Goal: Task Accomplishment & Management: Complete application form

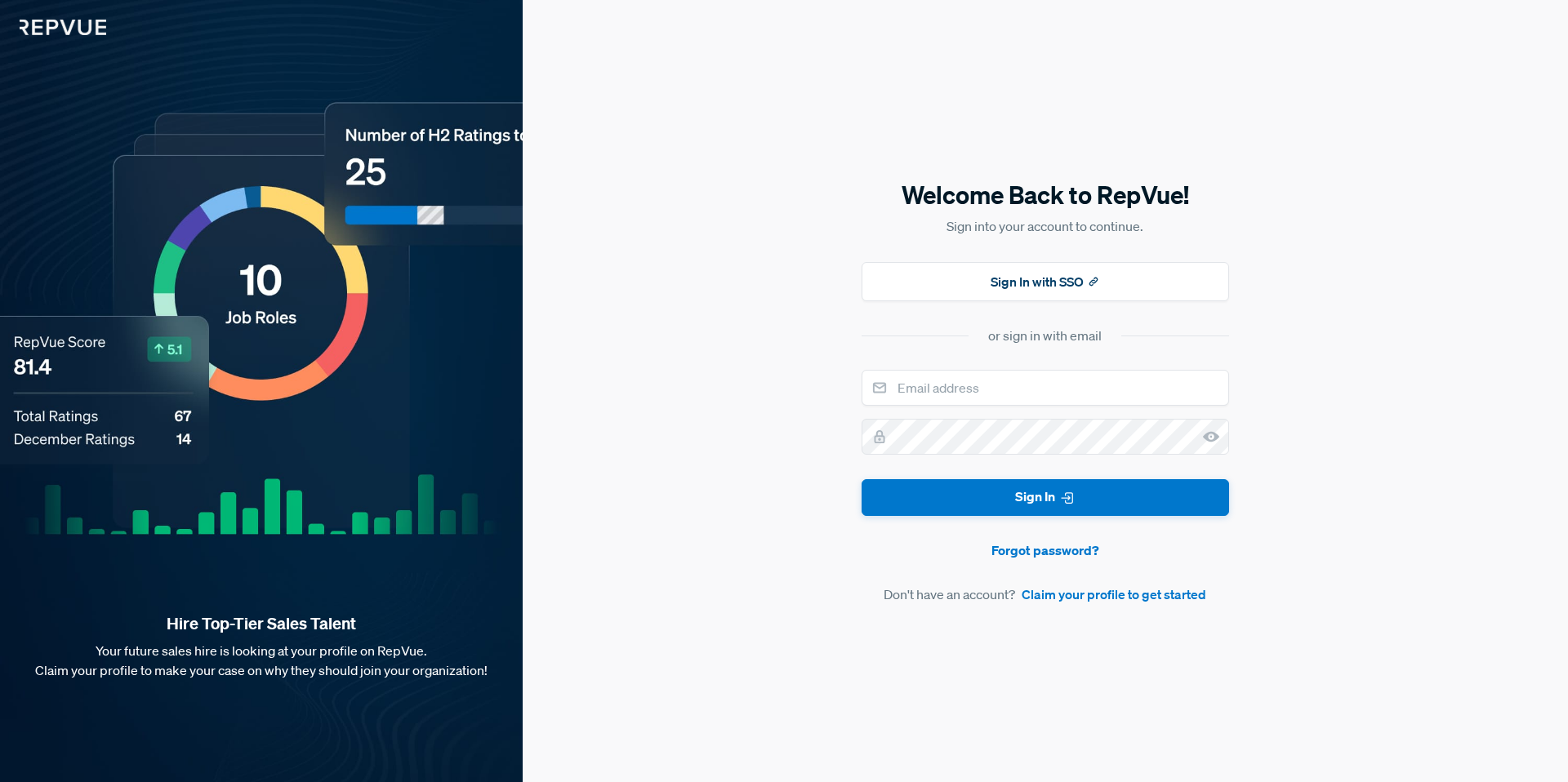
click at [138, 346] on div "Hire Top-Tier Sales Talent Your future sales hire is looking at your profile on…" at bounding box center [261, 391] width 522 height 782
click at [1122, 598] on link "Claim your profile to get started" at bounding box center [1113, 594] width 185 height 19
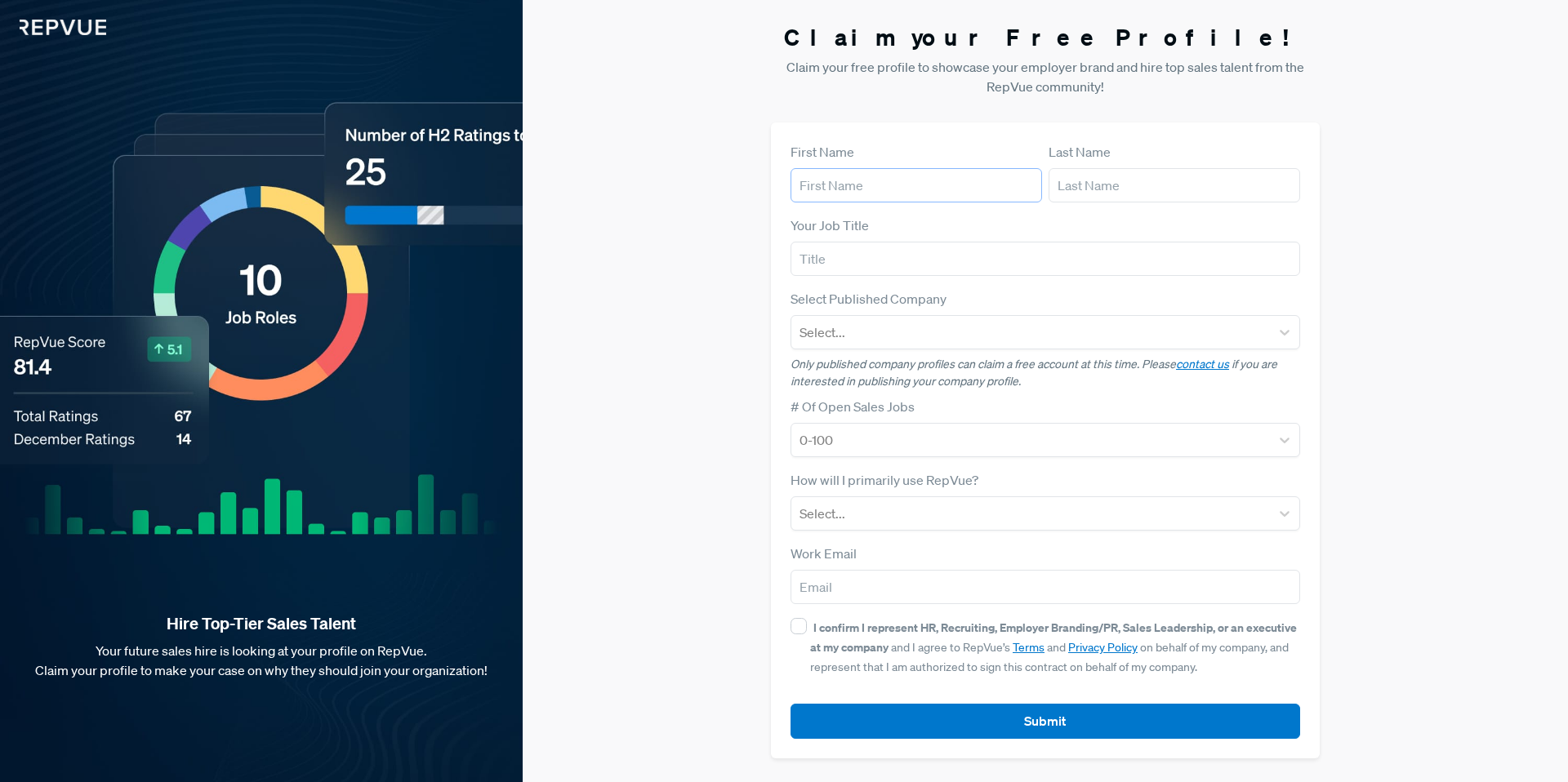
click at [928, 179] on input "text" at bounding box center [916, 185] width 251 height 35
type input "[PERSON_NAME]"
type input "roman"
type input "[EMAIL_ADDRESS][DOMAIN_NAME]"
click at [889, 260] on input "text" at bounding box center [1046, 258] width 510 height 35
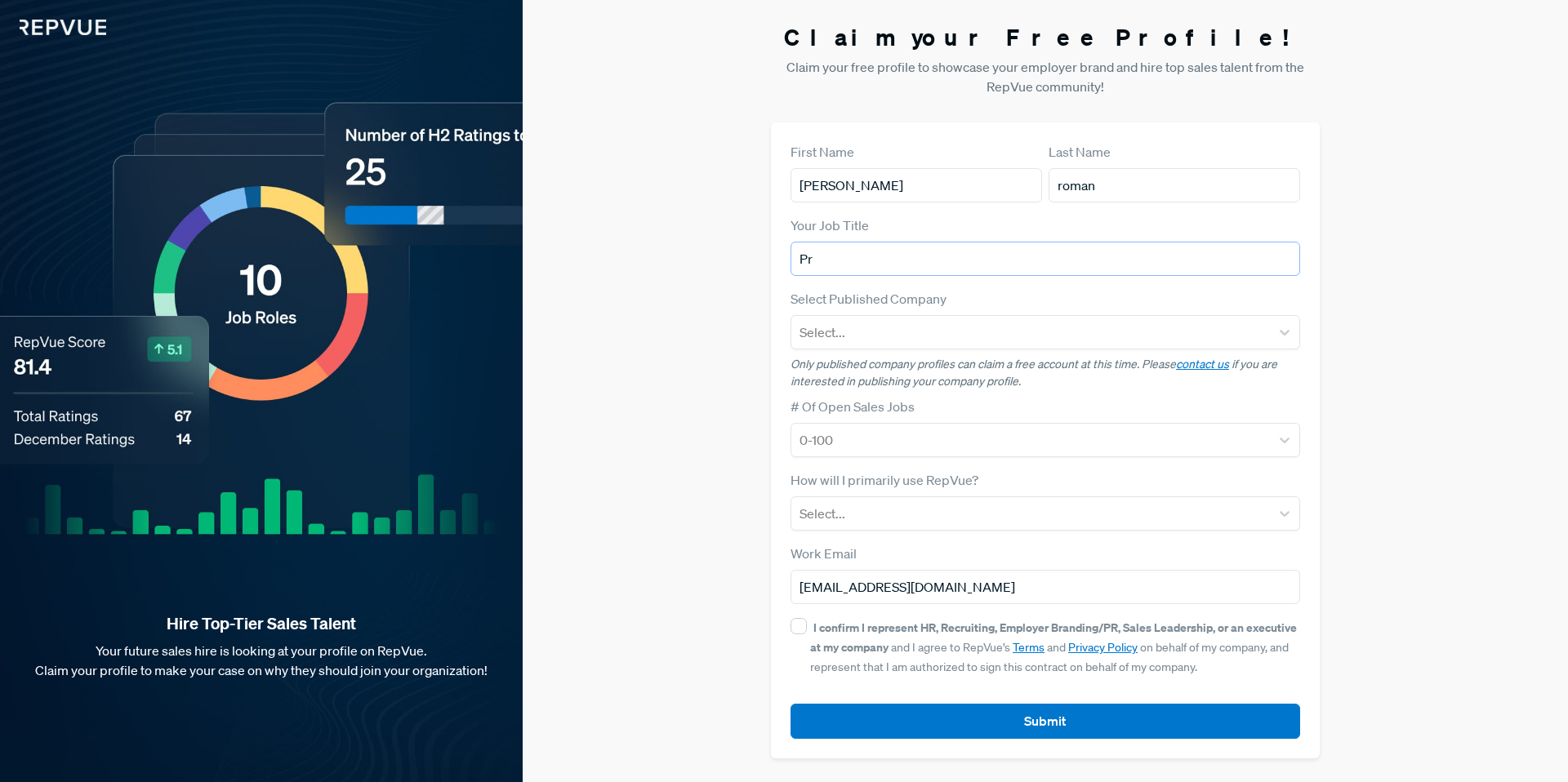
type input "P"
type input "sales recruiter"
click at [897, 327] on div at bounding box center [1030, 332] width 462 height 23
type input "amplitude"
click at [879, 380] on div "Amplitude" at bounding box center [1046, 375] width 510 height 33
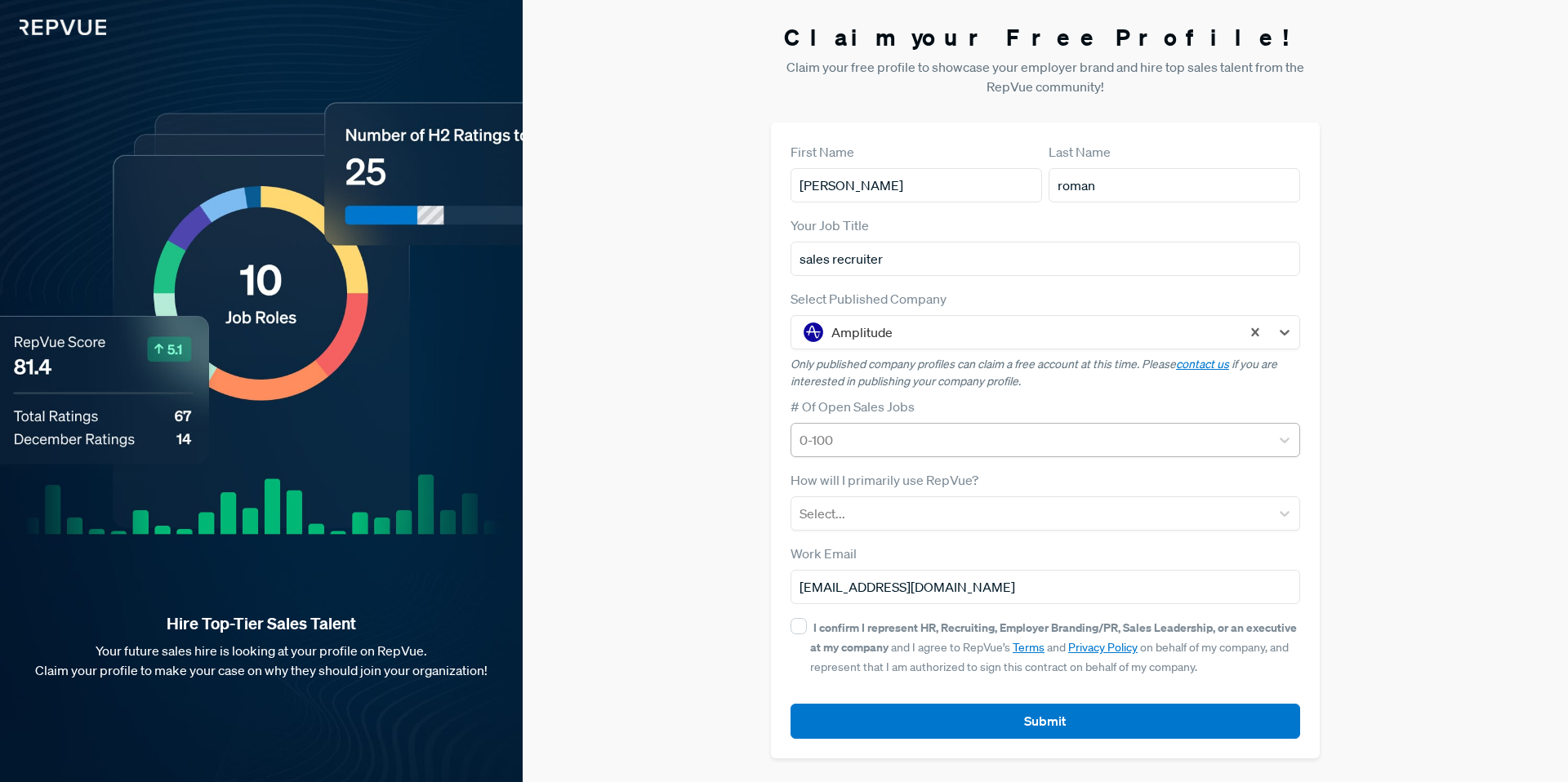
click at [911, 438] on div at bounding box center [1030, 440] width 462 height 23
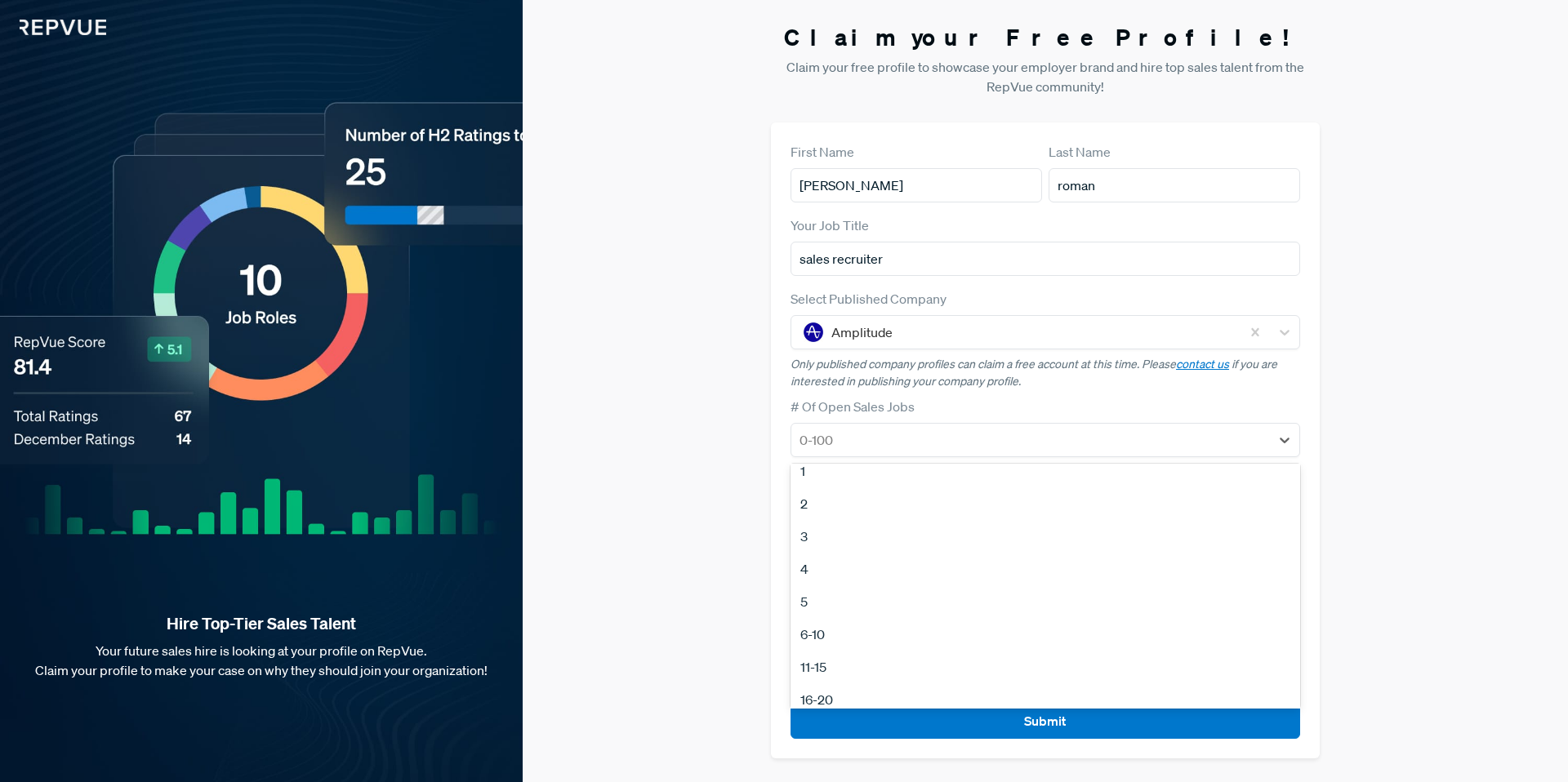
scroll to position [29, 0]
click at [848, 650] on div "11-15" at bounding box center [1046, 650] width 510 height 33
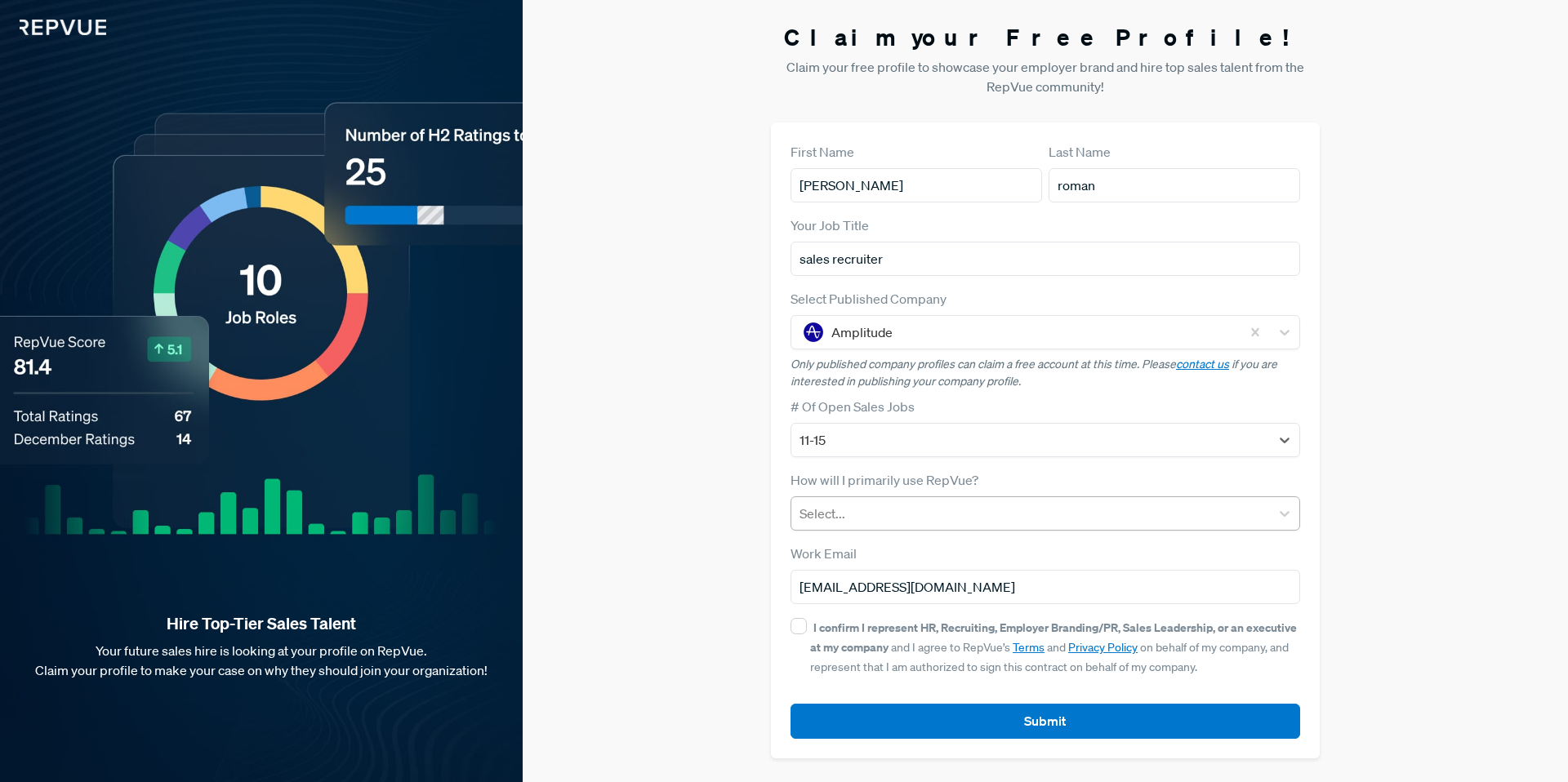
click at [927, 514] on div at bounding box center [1030, 513] width 462 height 23
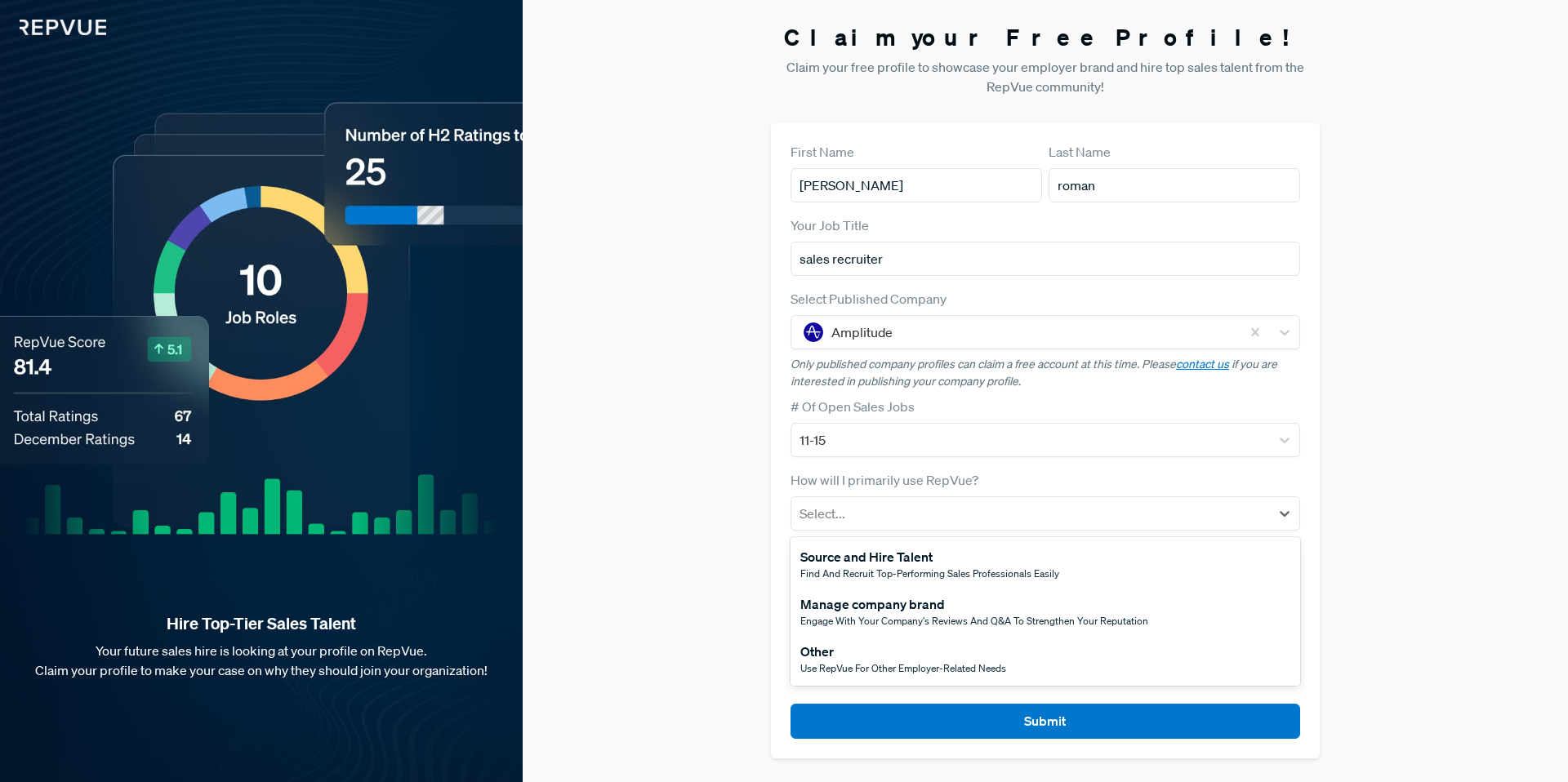
click at [968, 614] on span "Engage with your company's reviews and Q&A to strengthen your reputation" at bounding box center [974, 621] width 348 height 13
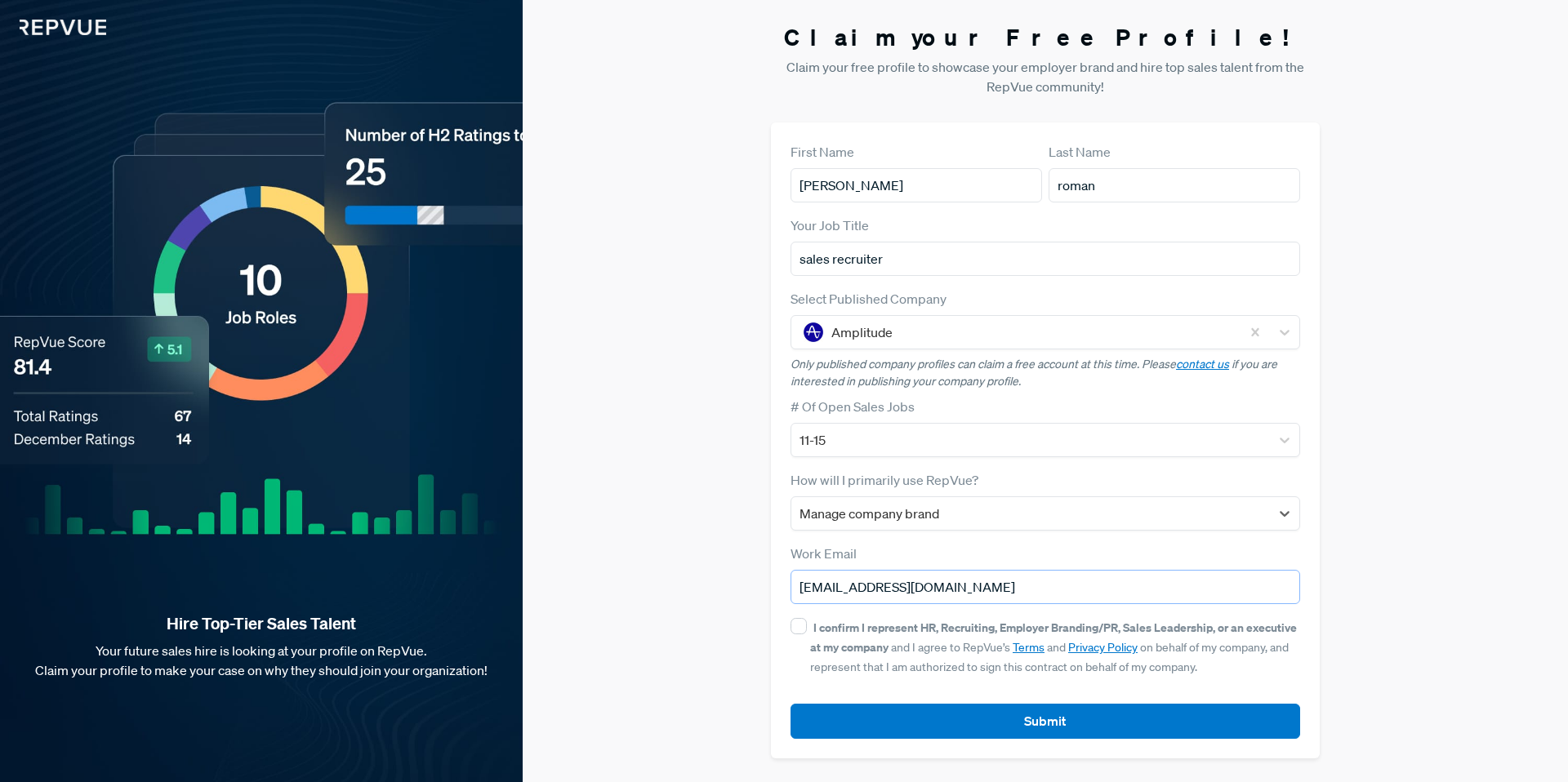
click at [997, 602] on input "[EMAIL_ADDRESS][DOMAIN_NAME]" at bounding box center [1046, 586] width 510 height 35
drag, startPoint x: 900, startPoint y: 585, endPoint x: 704, endPoint y: 574, distance: 196.3
click at [718, 583] on div "Claim your Free Profile! Claim your free profile to showcase your employer bran…" at bounding box center [1045, 391] width 1045 height 782
type input "[PERSON_NAME][EMAIL_ADDRESS][DOMAIN_NAME]"
click at [799, 628] on input "I confirm I represent HR, Recruiting, Employer Branding/PR, Sales Leadership, o…" at bounding box center [798, 625] width 16 height 16
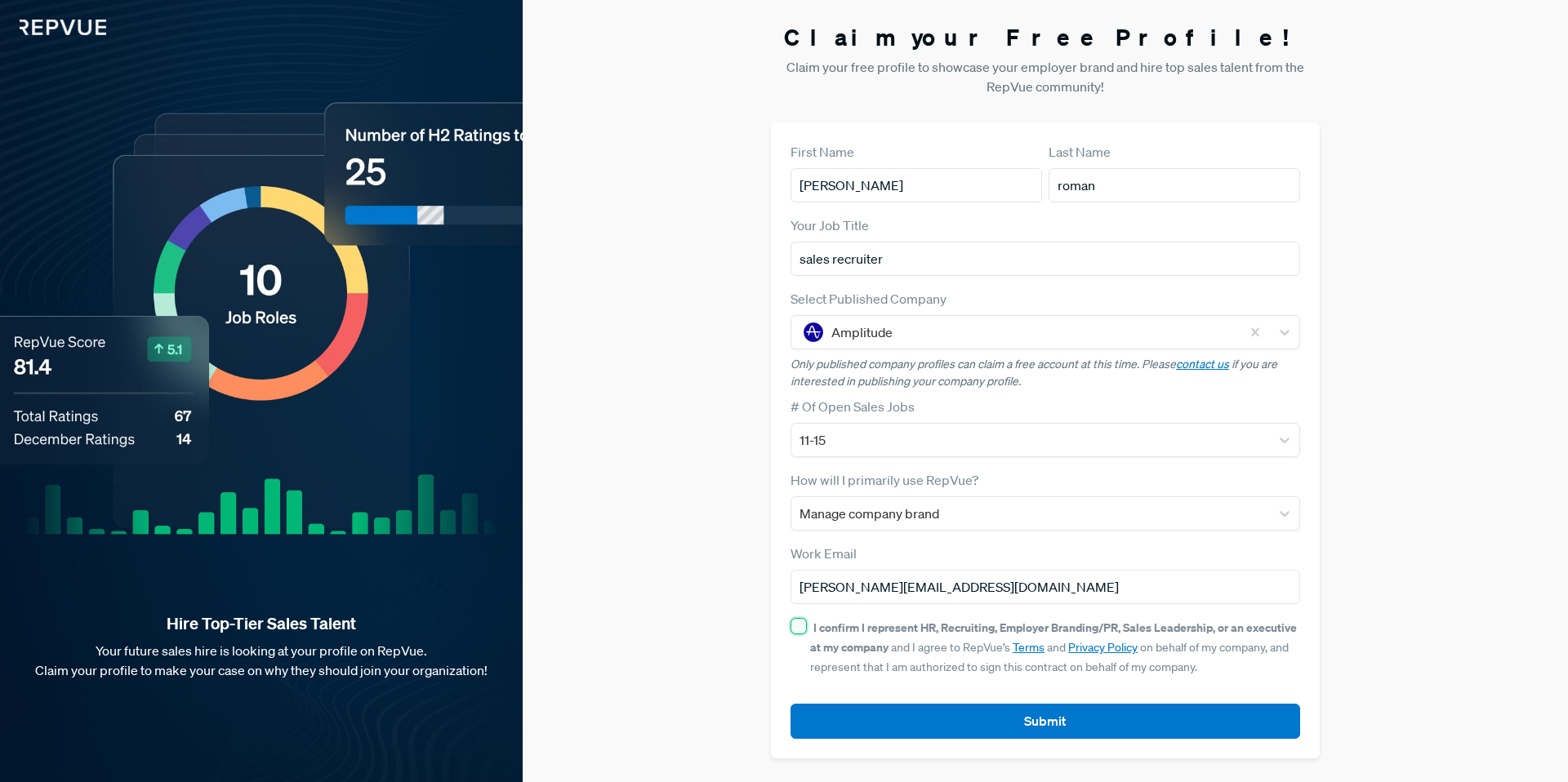
checkbox input "true"
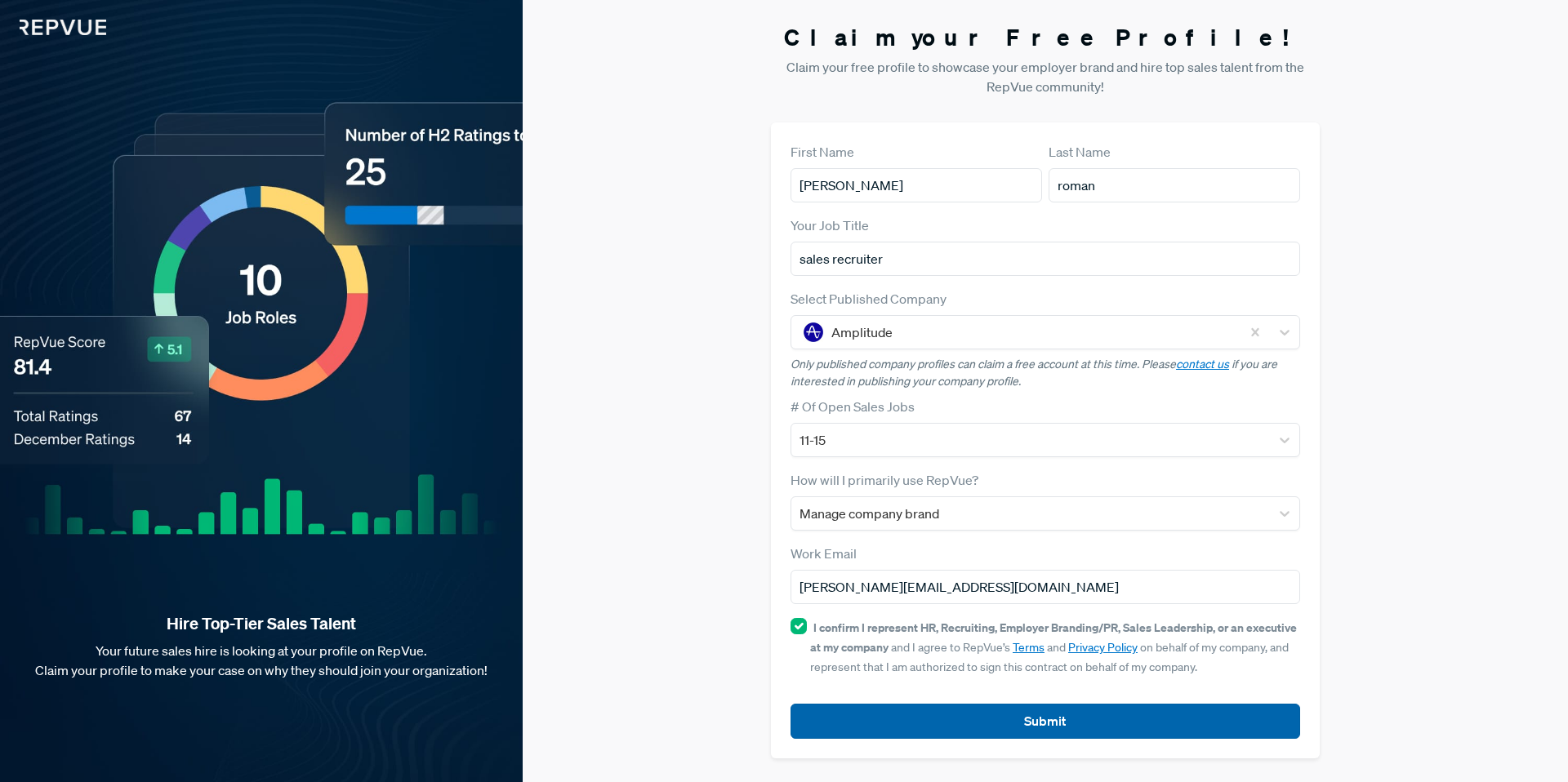
click at [1078, 722] on button "Submit" at bounding box center [1046, 721] width 510 height 35
